Goal: Task Accomplishment & Management: Manage account settings

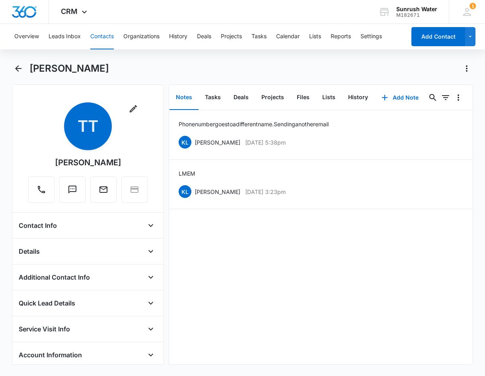
click at [19, 62] on div "Overview Leads Inbox Contacts Organizations History Deals Projects Tasks Calend…" at bounding box center [242, 199] width 485 height 350
click at [24, 70] on button "Back" at bounding box center [18, 68] width 12 height 13
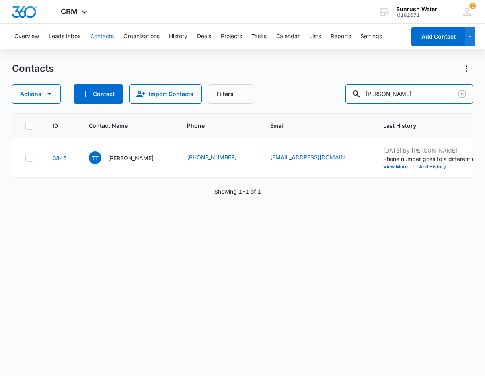
drag, startPoint x: 439, startPoint y: 91, endPoint x: 299, endPoint y: 93, distance: 139.7
click at [299, 93] on div "Actions Contact Import Contacts Filters Tony Tracy" at bounding box center [242, 93] width 461 height 19
drag, startPoint x: 418, startPoint y: 99, endPoint x: 352, endPoint y: 103, distance: 66.2
click at [352, 103] on div "Actions Contact Import Contacts Filters perry Taylor" at bounding box center [242, 93] width 461 height 19
type input "Susan Brammer"
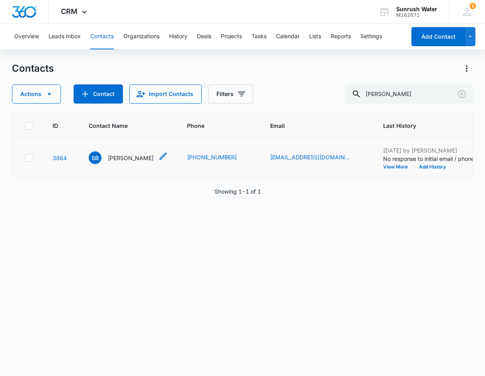
click at [115, 154] on p "Susan Brammer" at bounding box center [131, 158] width 46 height 8
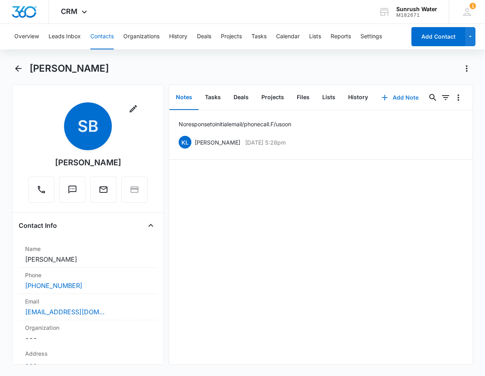
click at [394, 98] on button "Add Note" at bounding box center [400, 97] width 53 height 19
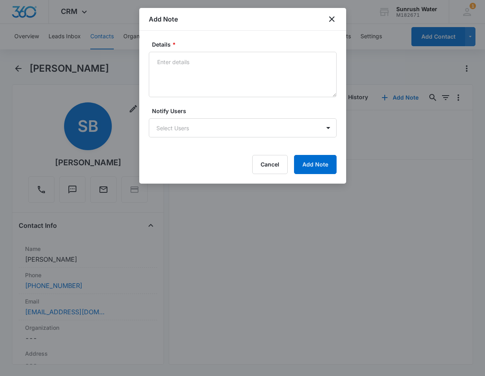
click at [212, 111] on label "Notify Users" at bounding box center [246, 111] width 188 height 8
click at [228, 82] on textarea "Details *" at bounding box center [243, 74] width 188 height 45
type textarea "S"
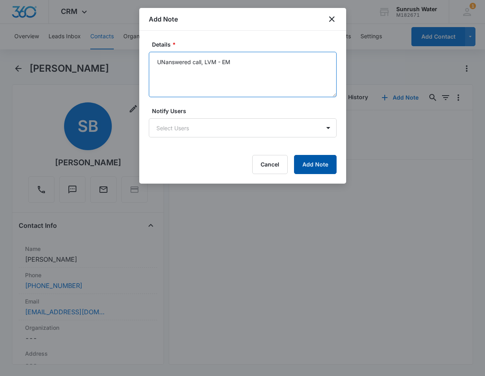
type textarea "UNanswered call, LVM - EM"
click at [327, 160] on button "Add Note" at bounding box center [315, 164] width 43 height 19
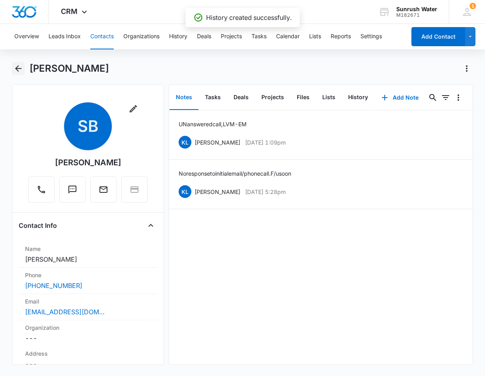
click at [17, 71] on icon "Back" at bounding box center [19, 69] width 10 height 10
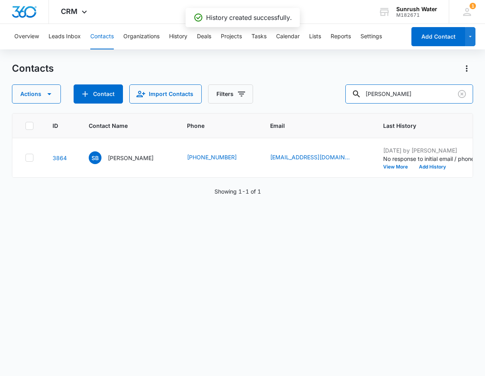
drag, startPoint x: 425, startPoint y: 93, endPoint x: 346, endPoint y: 94, distance: 79.6
click at [346, 94] on div "Actions Contact Import Contacts Filters Susan Brammer" at bounding box center [242, 93] width 461 height 19
type input "Alesha Jackson"
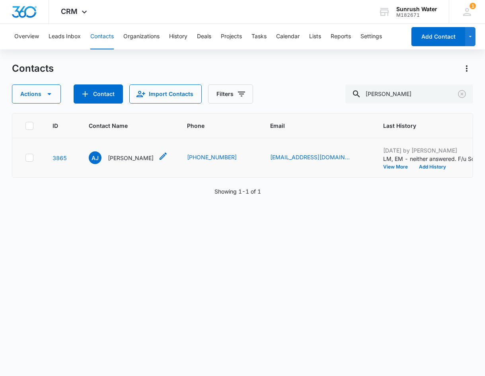
click at [124, 164] on div "AJ Alesha Jackson" at bounding box center [121, 157] width 65 height 13
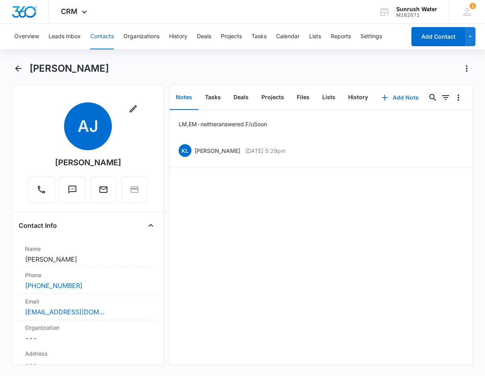
click at [401, 98] on button "Add Note" at bounding box center [400, 97] width 53 height 19
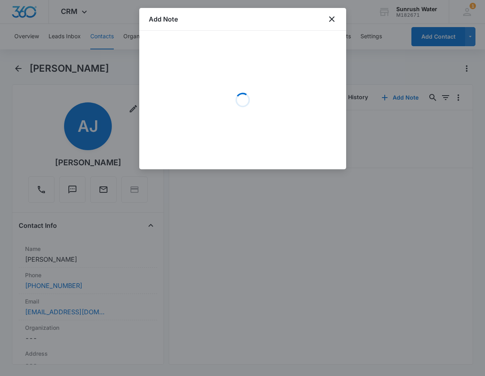
click at [249, 124] on div "Loading" at bounding box center [243, 99] width 188 height 119
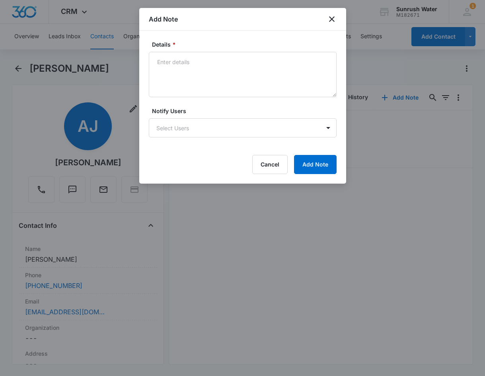
click at [235, 89] on textarea "Details *" at bounding box center [243, 74] width 188 height 45
type textarea "Unanswered call, LVM - EM"
click at [331, 158] on button "Add Note" at bounding box center [315, 164] width 43 height 19
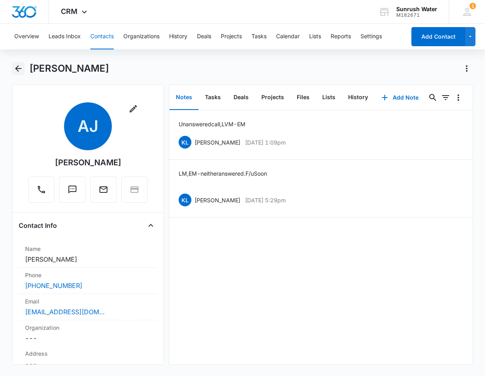
click at [21, 72] on icon "Back" at bounding box center [19, 69] width 10 height 10
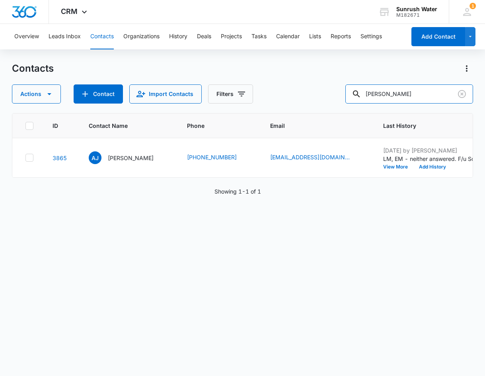
drag, startPoint x: 470, startPoint y: 85, endPoint x: 456, endPoint y: 104, distance: 24.0
click at [465, 92] on div "Alesha Jackson" at bounding box center [409, 93] width 128 height 19
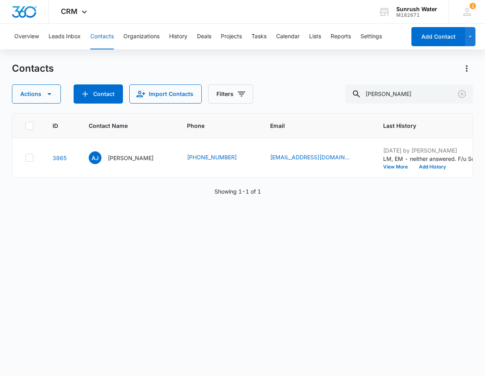
click at [456, 104] on div "Contacts Actions Contact Import Contacts Filters Alesha Jackson ID Contact Name…" at bounding box center [242, 218] width 461 height 313
click at [458, 99] on button "Clear" at bounding box center [462, 94] width 13 height 13
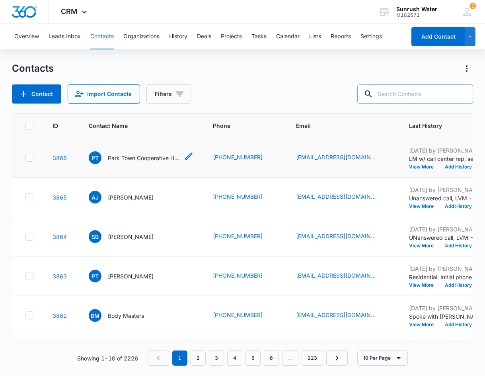
click at [152, 154] on p "Park Town Cooperative Homes" at bounding box center [144, 158] width 72 height 8
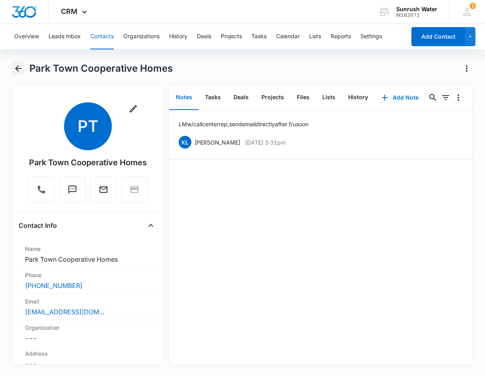
click at [16, 72] on icon "Back" at bounding box center [19, 69] width 10 height 10
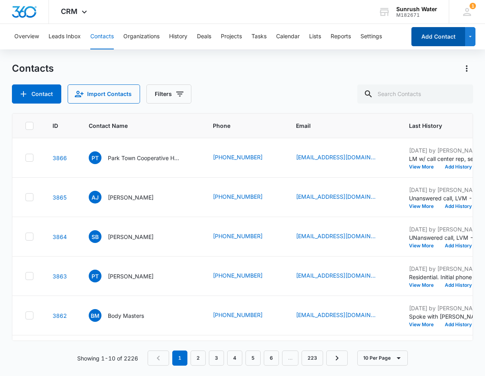
click at [424, 34] on button "Add Contact" at bounding box center [438, 36] width 54 height 19
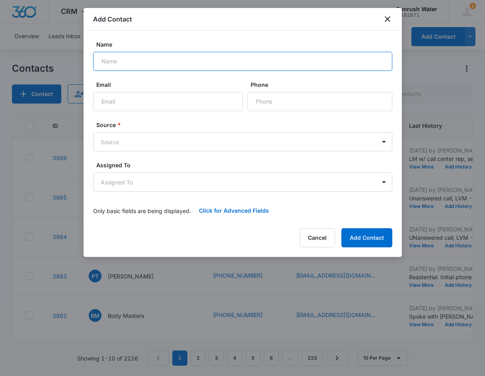
click at [206, 66] on input "Name" at bounding box center [242, 61] width 299 height 19
type input "Branda Mathess"
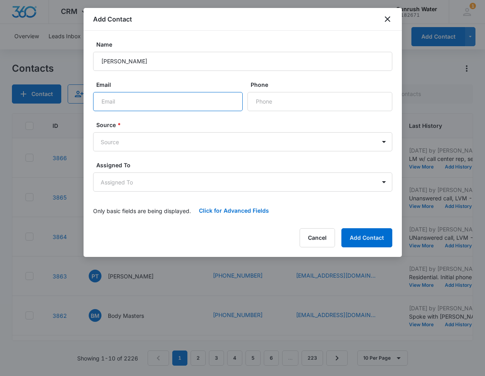
click at [143, 106] on input "Email" at bounding box center [168, 101] width 150 height 19
paste input "branda40gear@gmail.com"
type input "branda40gear@gmail.com"
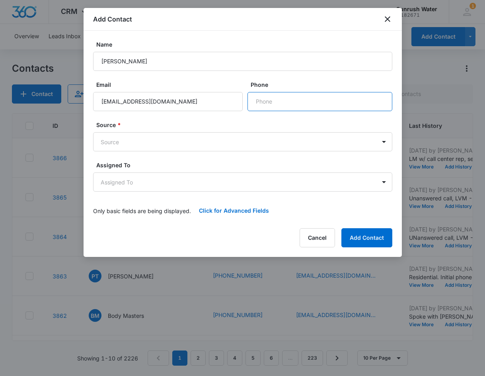
click at [268, 101] on input "Phone" at bounding box center [319, 101] width 145 height 19
paste input "(614) 622-2825"
type input "(614) 622-2825"
click at [239, 143] on body "CRM Apps Reputation Websites Forms CRM Email Social Content Ads Intelligence Fi…" at bounding box center [242, 188] width 485 height 376
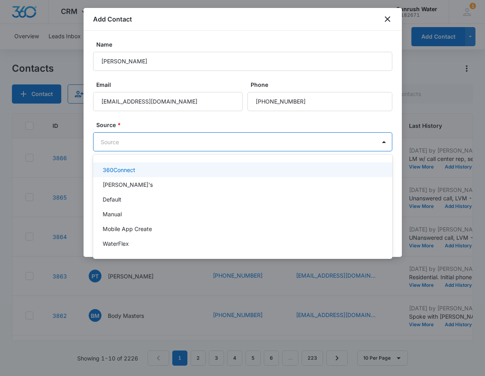
click at [228, 172] on div "360Connect" at bounding box center [242, 170] width 279 height 8
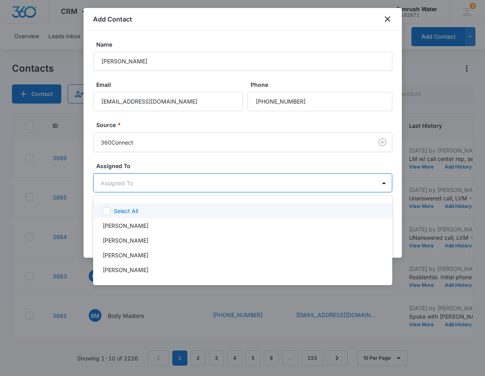
click at [238, 177] on body "CRM Apps Reputation Websites Forms CRM Email Social Content Ads Intelligence Fi…" at bounding box center [242, 188] width 485 height 376
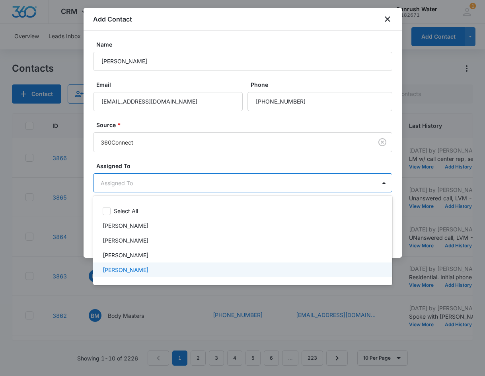
click at [202, 266] on div "[PERSON_NAME]" at bounding box center [242, 269] width 279 height 8
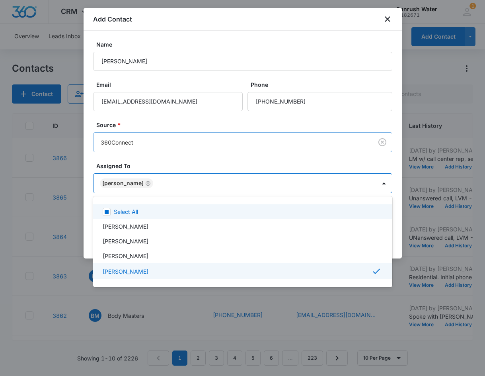
click at [234, 140] on div at bounding box center [242, 188] width 485 height 376
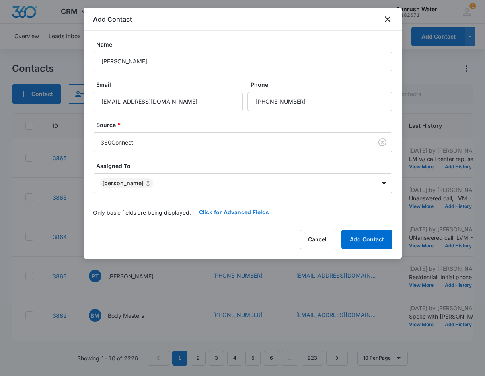
click at [228, 214] on button "Click for Advanced Fields" at bounding box center [234, 212] width 86 height 19
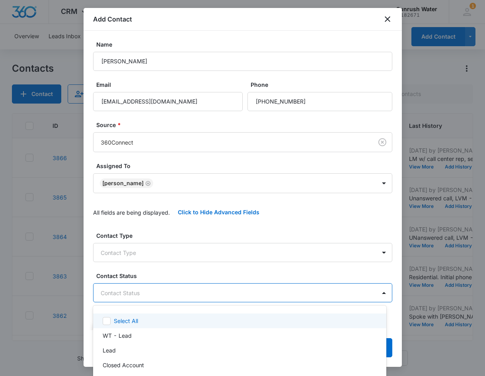
click at [204, 299] on body "CRM Apps Reputation Websites Forms CRM Email Social Content Ads Intelligence Fi…" at bounding box center [242, 188] width 485 height 376
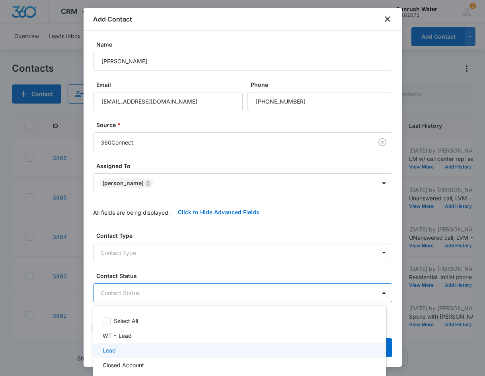
click at [179, 357] on div "Lead" at bounding box center [239, 350] width 293 height 15
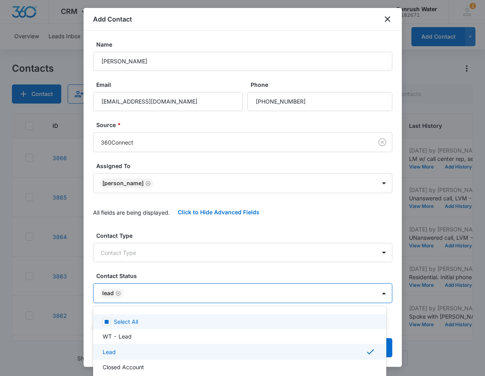
click at [175, 270] on div at bounding box center [242, 188] width 485 height 376
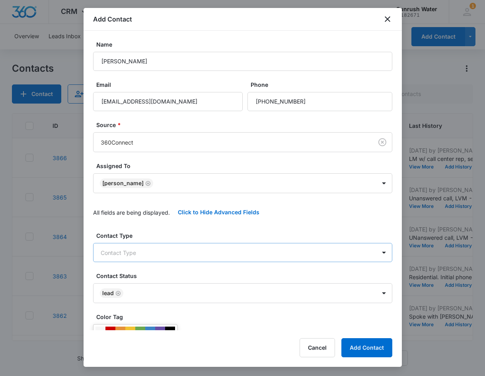
click at [191, 257] on body "CRM Apps Reputation Websites Forms CRM Email Social Content Ads Intelligence Fi…" at bounding box center [242, 188] width 485 height 376
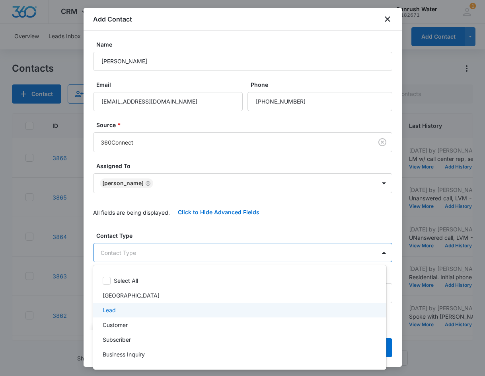
click at [178, 314] on div "Lead" at bounding box center [239, 309] width 293 height 15
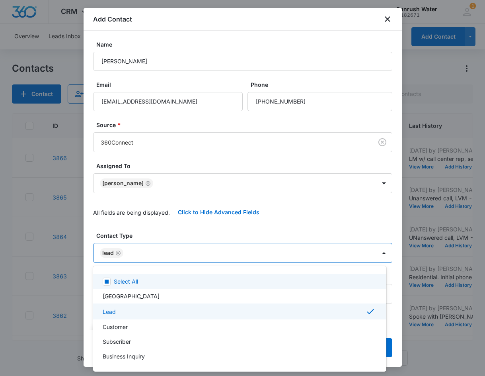
click at [235, 236] on div at bounding box center [242, 188] width 485 height 376
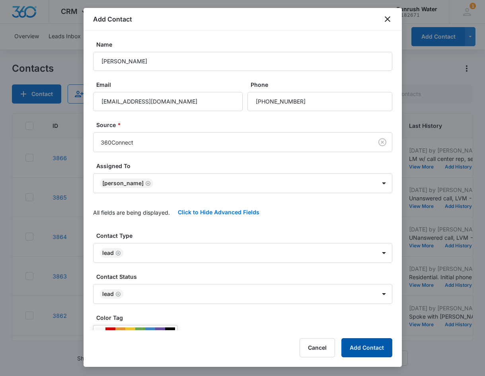
click at [368, 349] on button "Add Contact" at bounding box center [366, 347] width 51 height 19
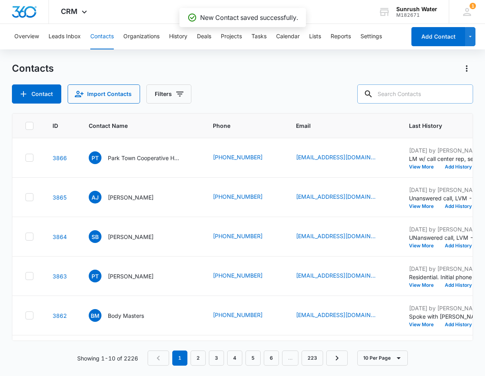
click at [413, 90] on input "text" at bounding box center [415, 93] width 116 height 19
type input "BRanda"
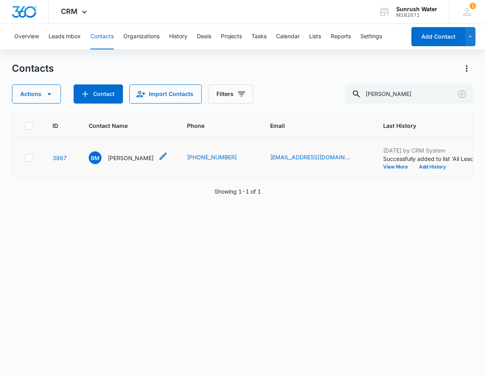
click at [143, 154] on div "BM Branda Mathess" at bounding box center [121, 157] width 65 height 13
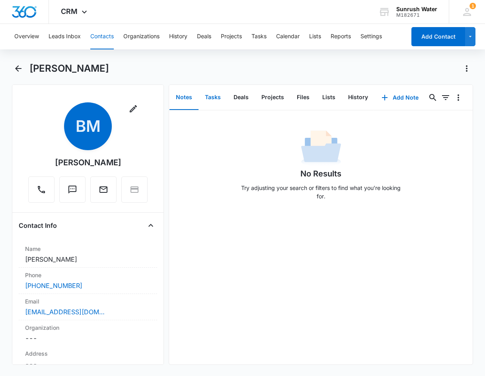
click at [208, 90] on button "Tasks" at bounding box center [213, 97] width 29 height 25
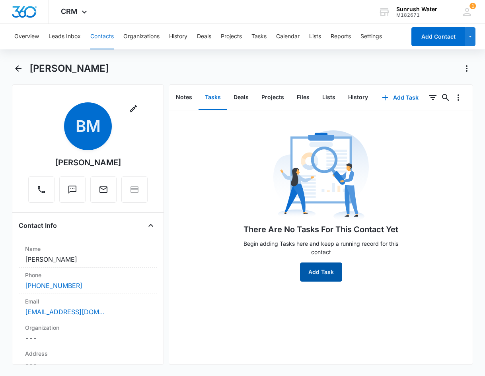
click at [330, 276] on button "Add Task" at bounding box center [321, 271] width 42 height 19
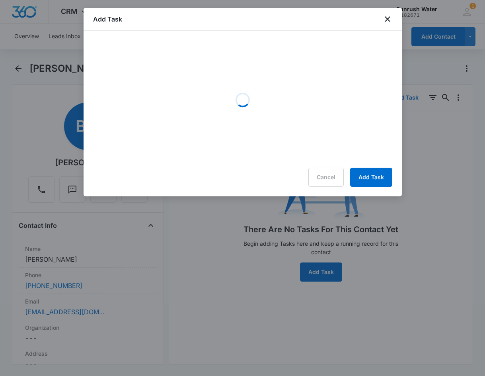
click at [222, 59] on div "Loading" at bounding box center [242, 99] width 299 height 119
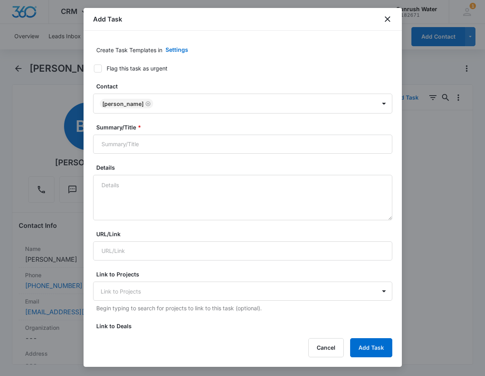
click at [222, 59] on div "Create Task Templates in Settings" at bounding box center [244, 49] width 296 height 19
click at [178, 50] on button "Settings" at bounding box center [177, 49] width 39 height 19
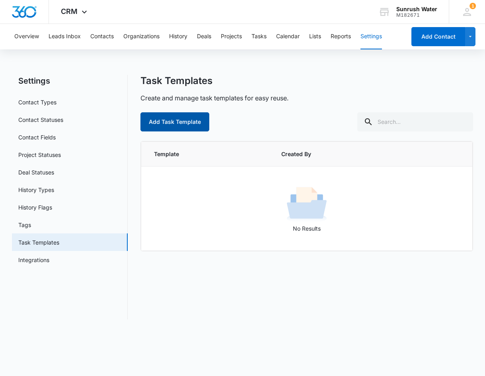
click at [196, 121] on button "Add Task Template" at bounding box center [174, 121] width 69 height 19
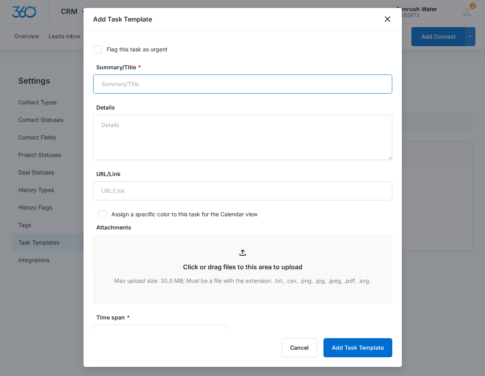
click at [191, 86] on input "Summary/Title *" at bounding box center [242, 83] width 299 height 19
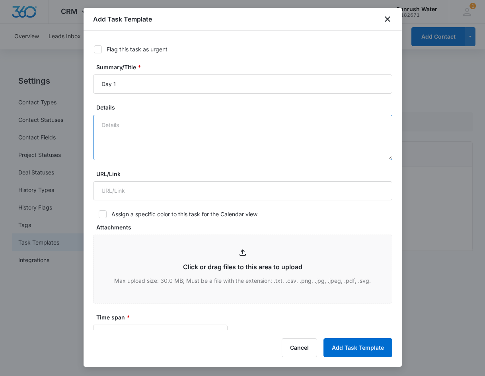
click at [186, 146] on textarea "Details" at bounding box center [242, 137] width 299 height 45
click at [205, 148] on textarea "Details" at bounding box center [242, 137] width 299 height 45
click at [204, 137] on textarea "Details" at bounding box center [242, 137] width 299 height 45
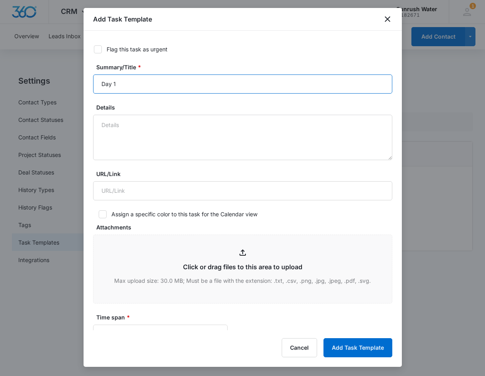
click at [191, 78] on input "Day 1" at bounding box center [242, 83] width 299 height 19
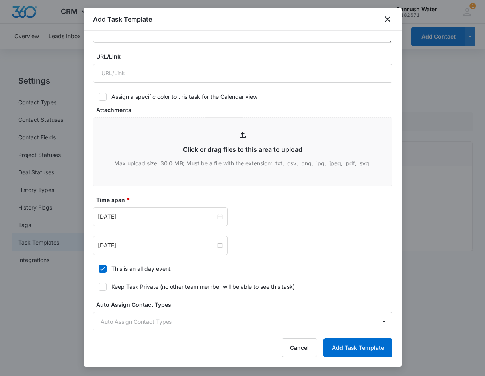
scroll to position [191, 0]
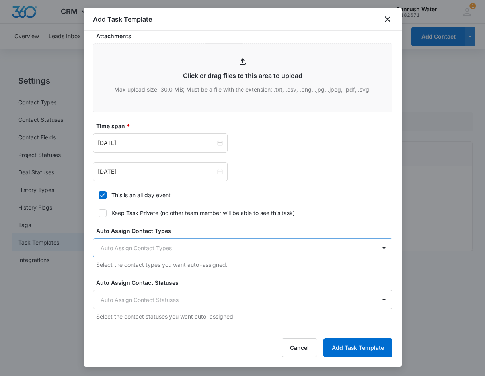
click at [162, 252] on body "CRM Apps Reputation Websites Forms CRM Email Social Content Ads Intelligence Fi…" at bounding box center [242, 188] width 485 height 376
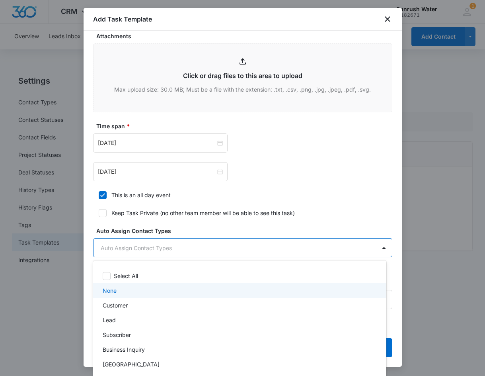
click at [326, 116] on div at bounding box center [242, 188] width 485 height 376
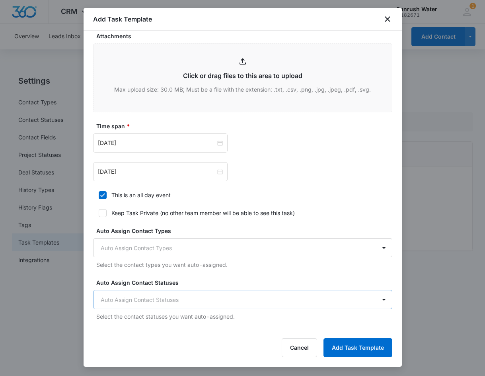
click at [215, 296] on body "CRM Apps Reputation Websites Forms CRM Email Social Content Ads Intelligence Fi…" at bounding box center [242, 188] width 485 height 376
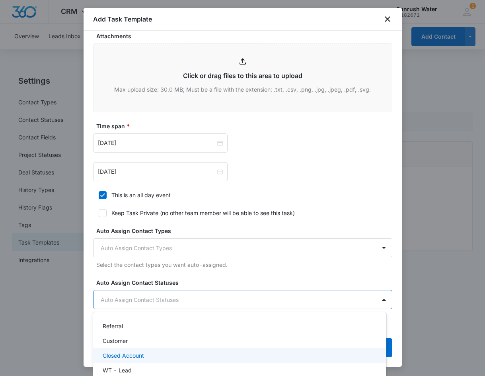
scroll to position [0, 0]
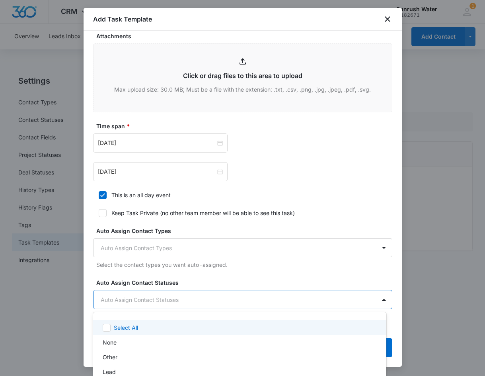
click at [199, 277] on div at bounding box center [242, 188] width 485 height 376
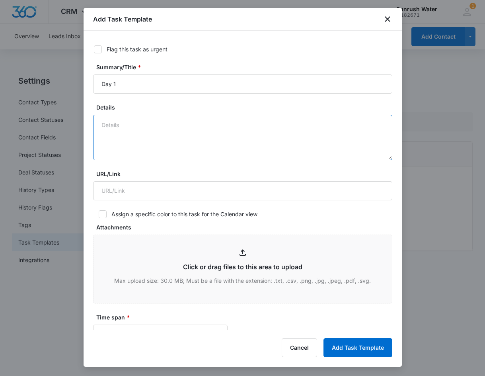
click at [125, 120] on textarea "Details" at bounding box center [242, 137] width 299 height 45
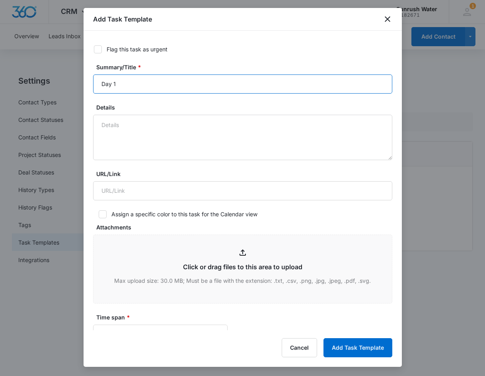
click at [125, 83] on input "Day 1" at bounding box center [242, 83] width 299 height 19
drag, startPoint x: 125, startPoint y: 83, endPoint x: 113, endPoint y: 80, distance: 12.6
click at [113, 80] on input "Day 1" at bounding box center [242, 83] width 299 height 19
type input "Day 2"
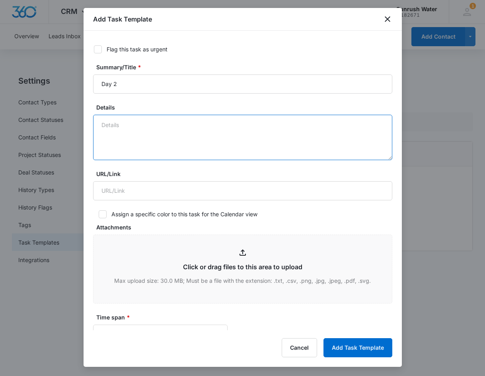
click at [112, 134] on textarea "Details" at bounding box center [242, 137] width 299 height 45
type textarea "Call"
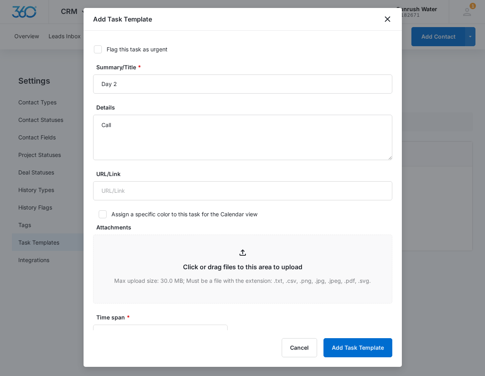
click at [376, 19] on div "Add Task Template" at bounding box center [243, 19] width 318 height 23
click at [382, 20] on div "Add Task Template" at bounding box center [243, 19] width 318 height 23
click at [386, 19] on icon "close" at bounding box center [388, 19] width 10 height 10
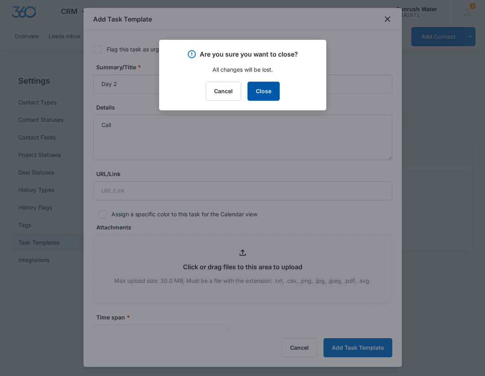
click at [259, 90] on button "Close" at bounding box center [263, 91] width 32 height 19
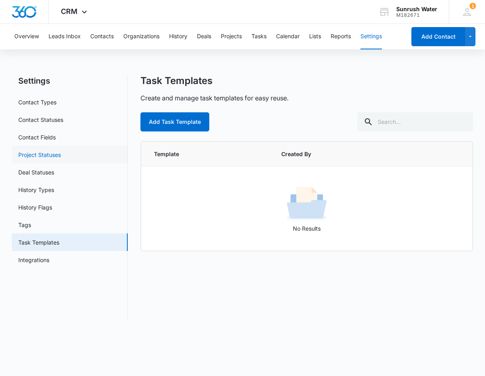
click at [59, 154] on link "Project Statuses" at bounding box center [39, 154] width 43 height 8
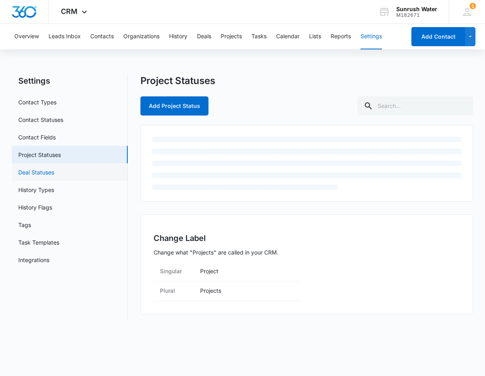
click at [54, 171] on link "Deal Statuses" at bounding box center [36, 172] width 36 height 8
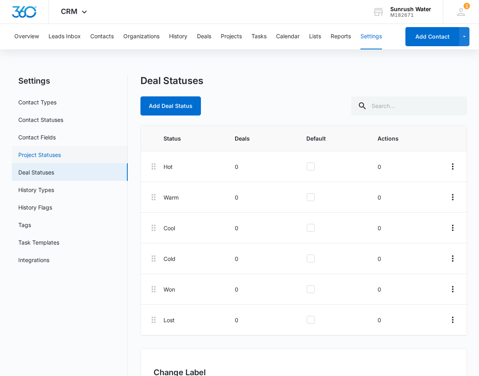
click at [57, 155] on link "Project Statuses" at bounding box center [39, 154] width 43 height 8
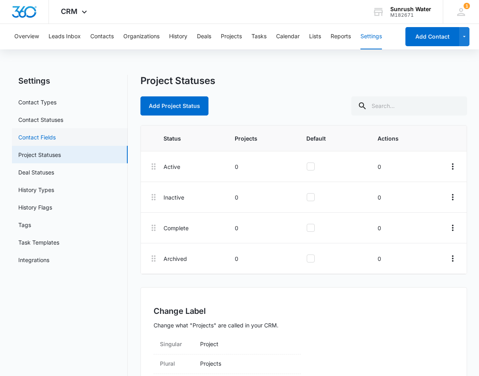
click at [56, 141] on link "Contact Fields" at bounding box center [36, 137] width 37 height 8
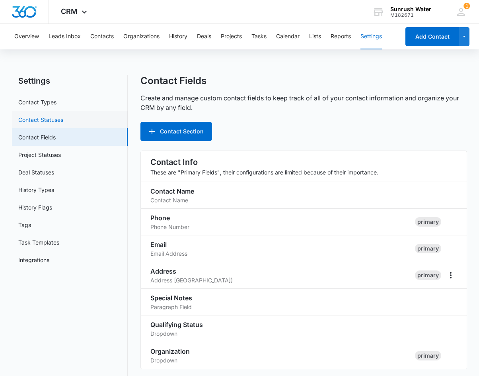
click at [55, 123] on link "Contact Statuses" at bounding box center [40, 119] width 45 height 8
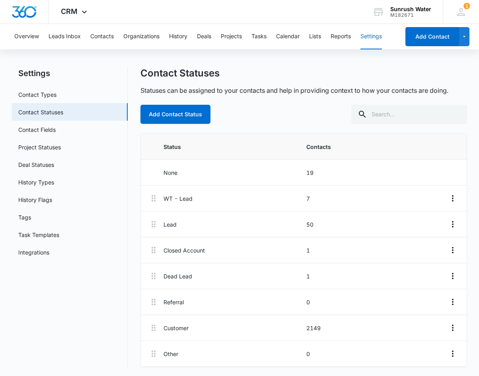
scroll to position [8, 0]
click at [232, 176] on div "None 19" at bounding box center [304, 171] width 281 height 13
click at [57, 98] on link "Contact Types" at bounding box center [37, 94] width 38 height 8
